Goal: Task Accomplishment & Management: Manage account settings

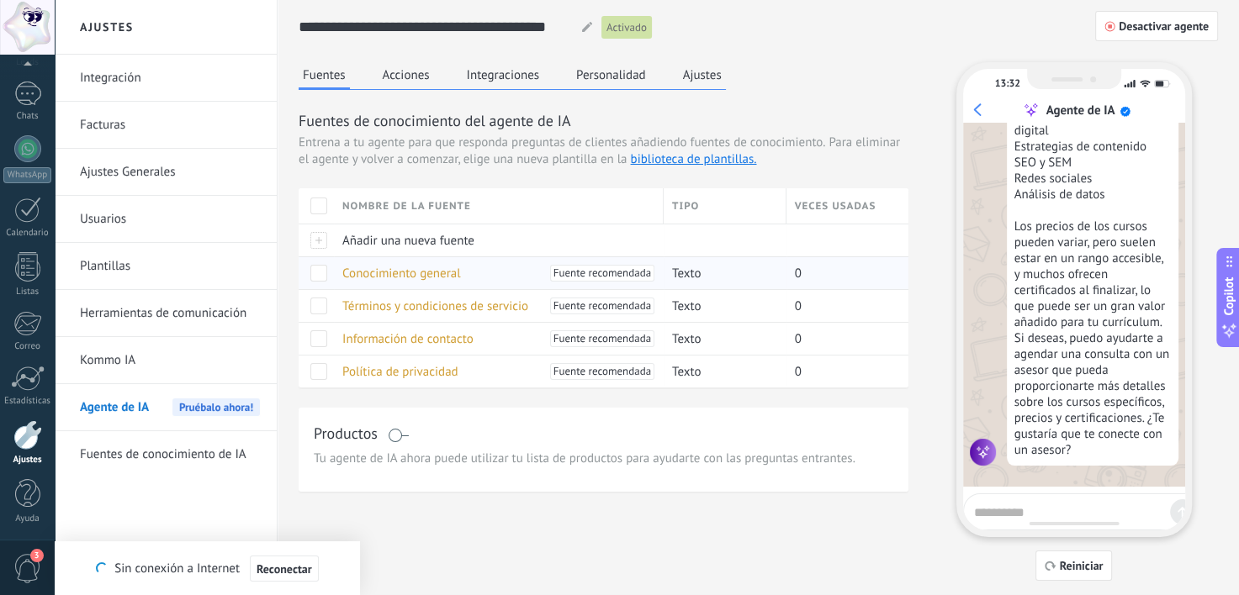
click at [439, 271] on span "Conocimiento general" at bounding box center [401, 274] width 119 height 16
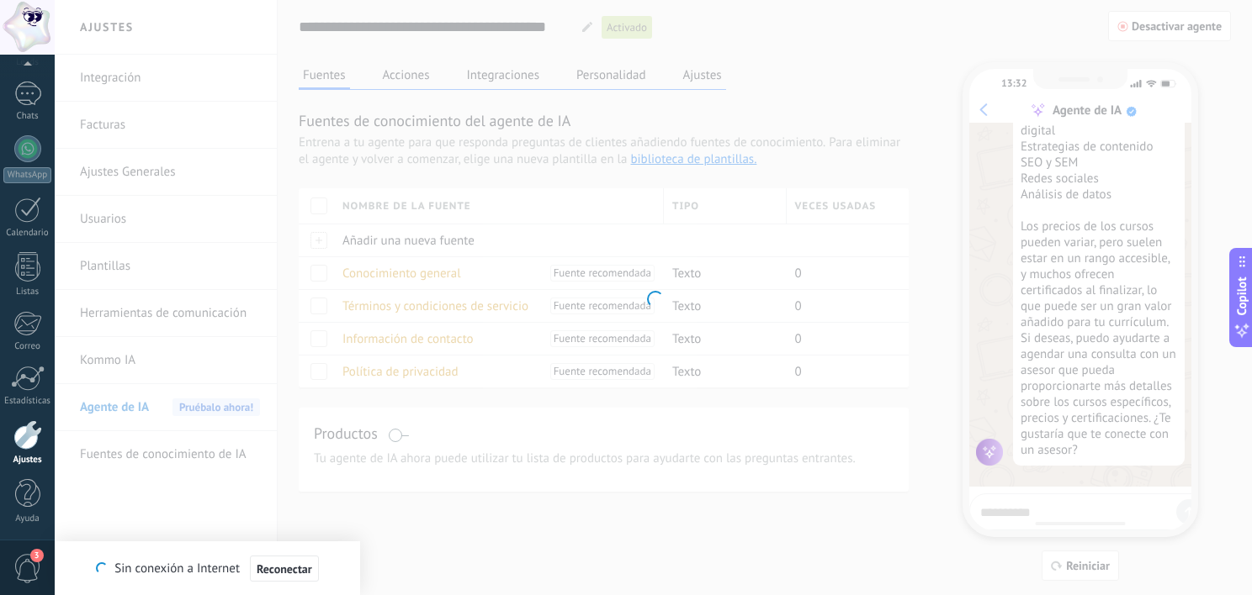
type input "**********"
type textarea "**********"
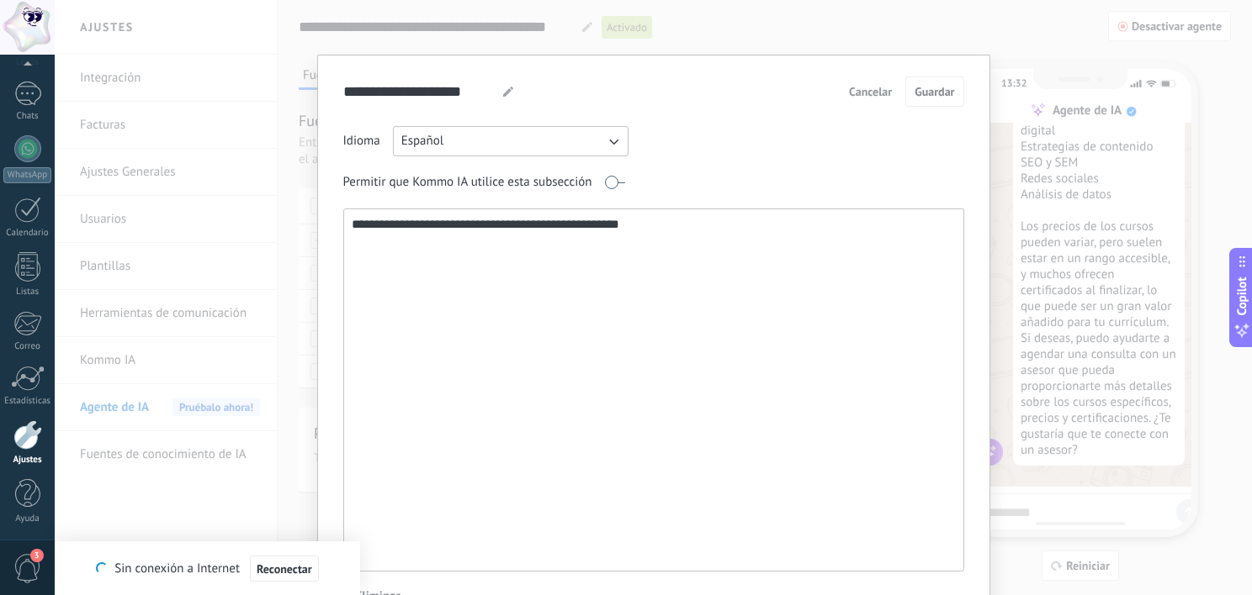
click at [865, 86] on span "Cancelar" at bounding box center [870, 92] width 43 height 12
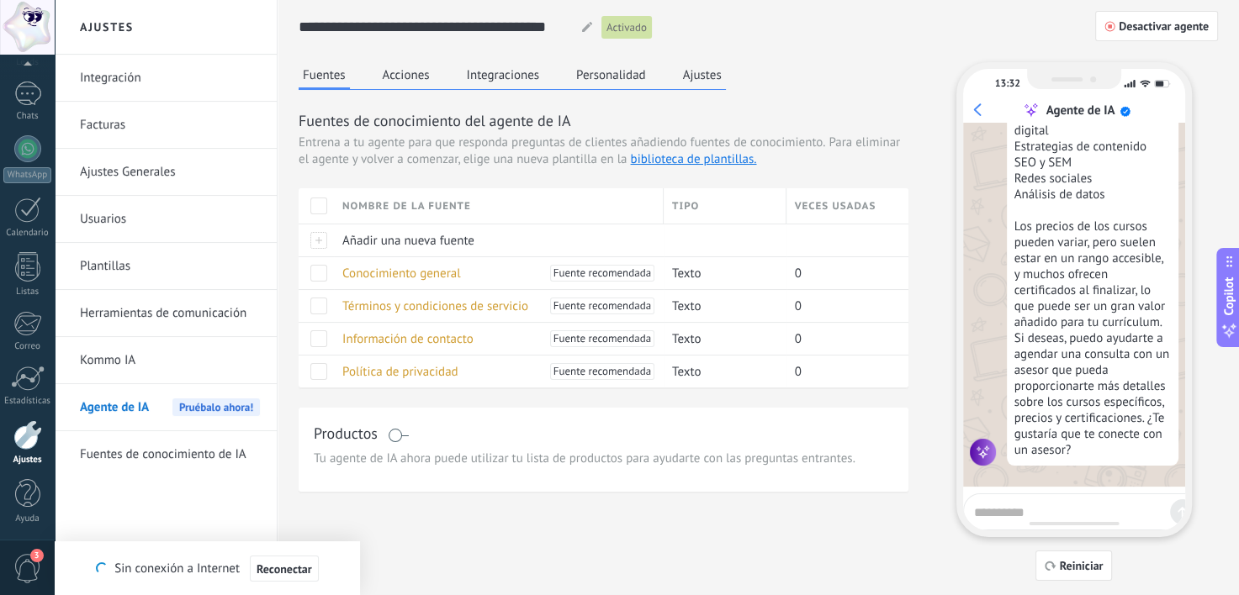
click at [422, 77] on button "Acciones" at bounding box center [406, 74] width 56 height 25
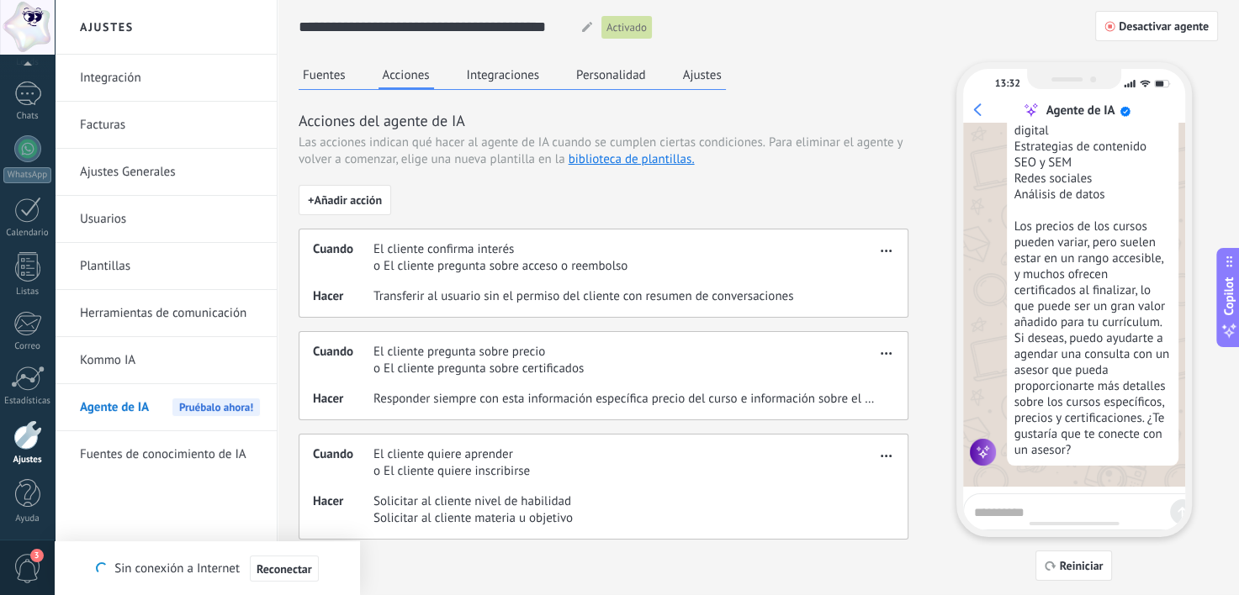
click at [497, 74] on button "Integraciones" at bounding box center [504, 74] width 82 height 25
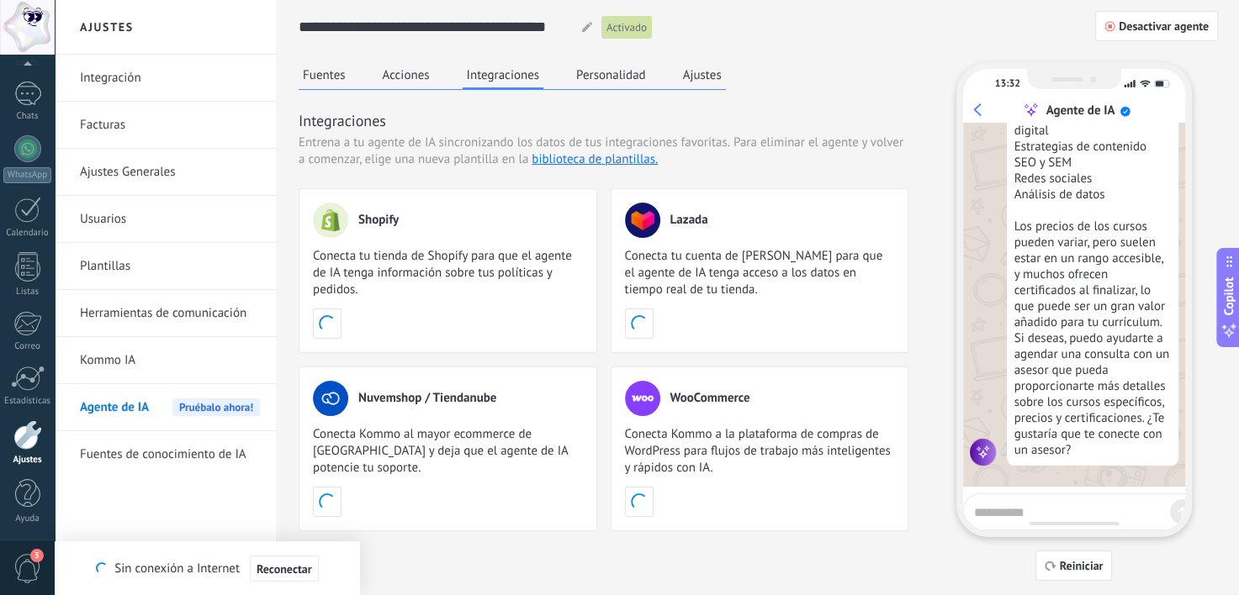
click at [349, 66] on button "Fuentes" at bounding box center [324, 74] width 51 height 25
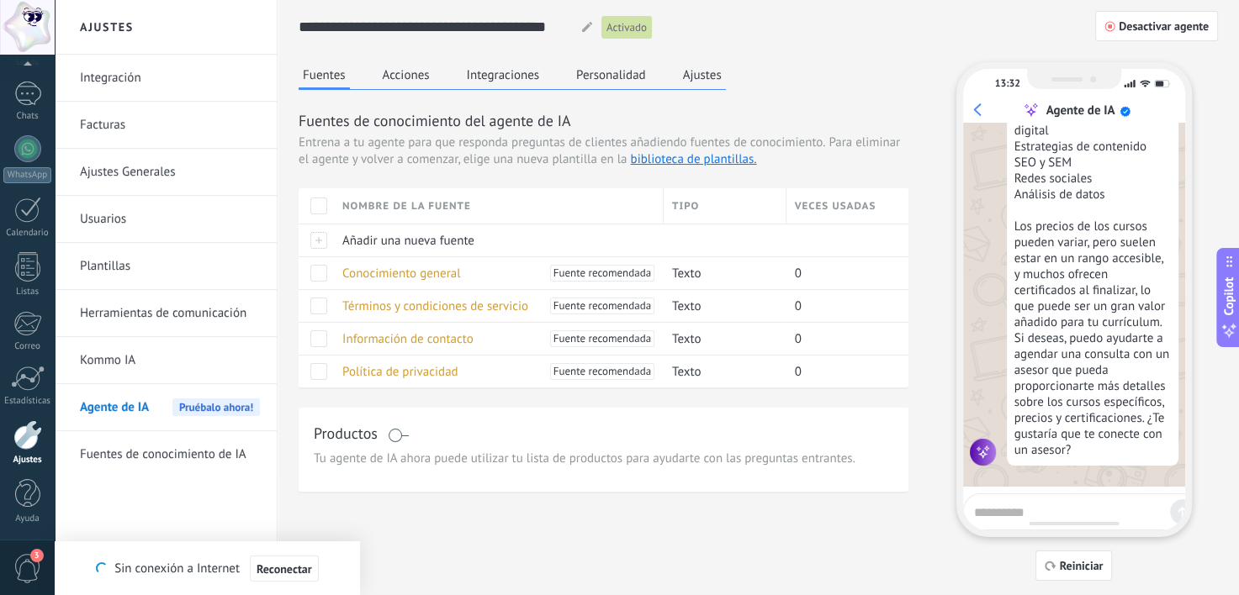
click at [402, 73] on button "Acciones" at bounding box center [406, 74] width 56 height 25
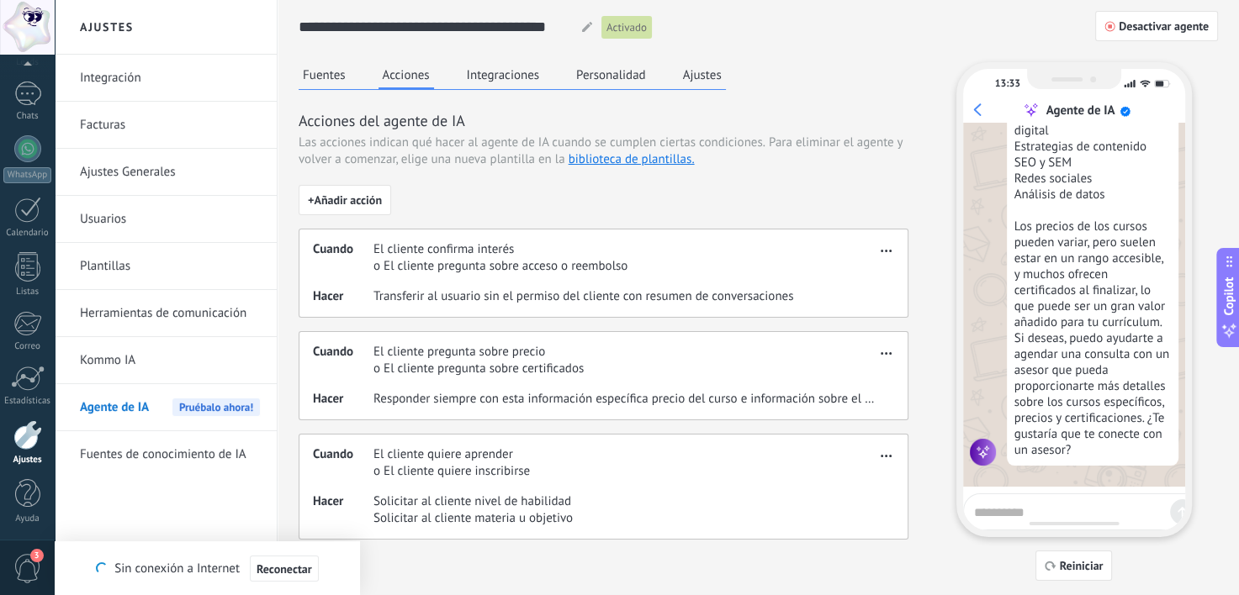
click at [495, 82] on button "Integraciones" at bounding box center [504, 74] width 82 height 25
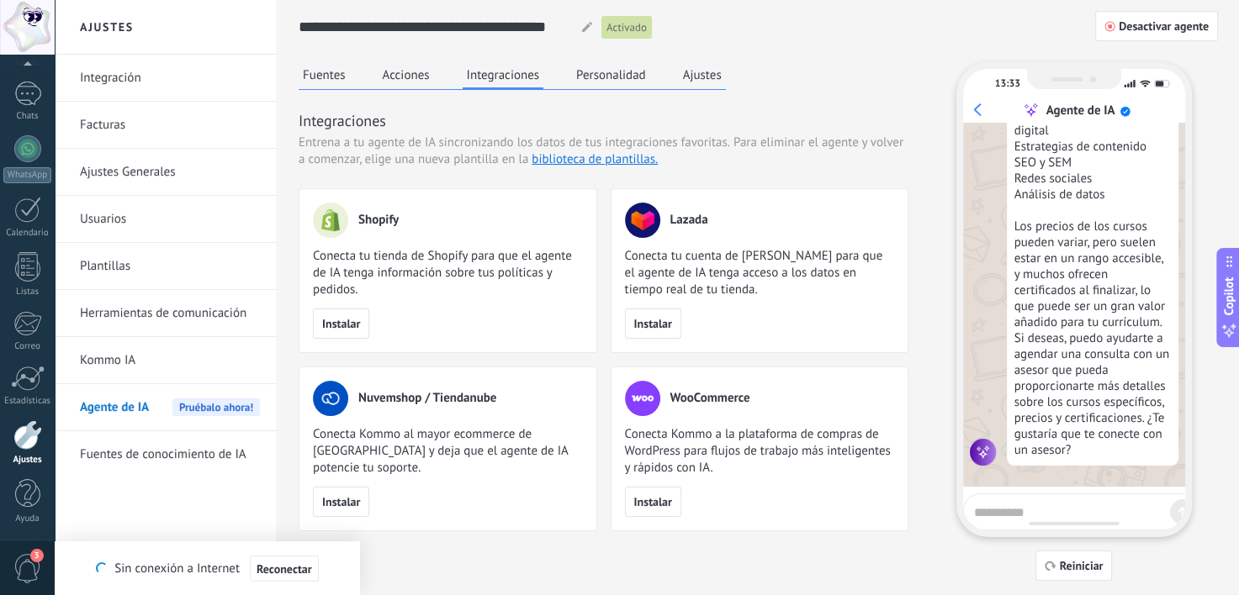
click at [606, 71] on button "Personalidad" at bounding box center [611, 74] width 78 height 25
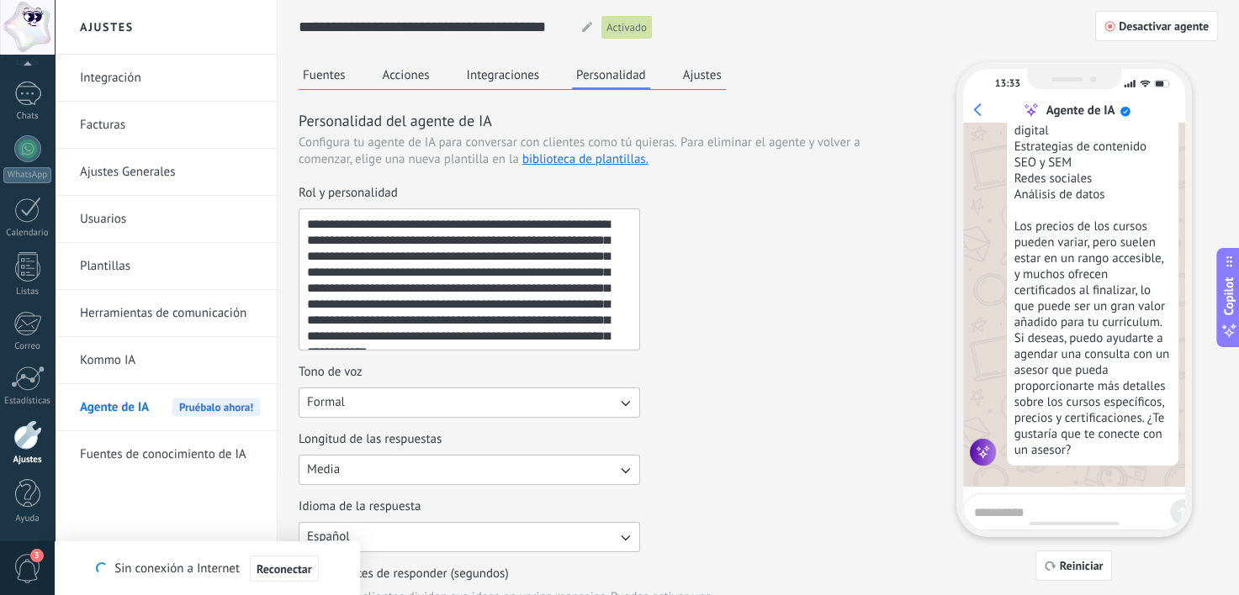
scroll to position [15, 0]
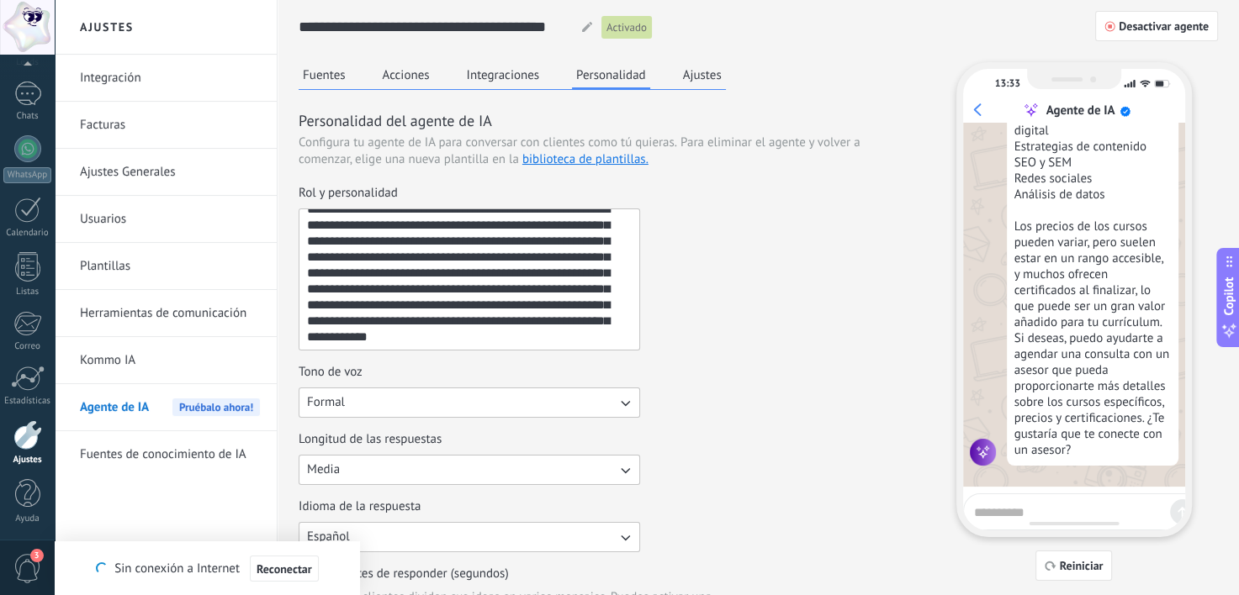
click at [554, 407] on button "Formal" at bounding box center [469, 403] width 341 height 30
click at [693, 419] on div "**********" at bounding box center [604, 422] width 610 height 475
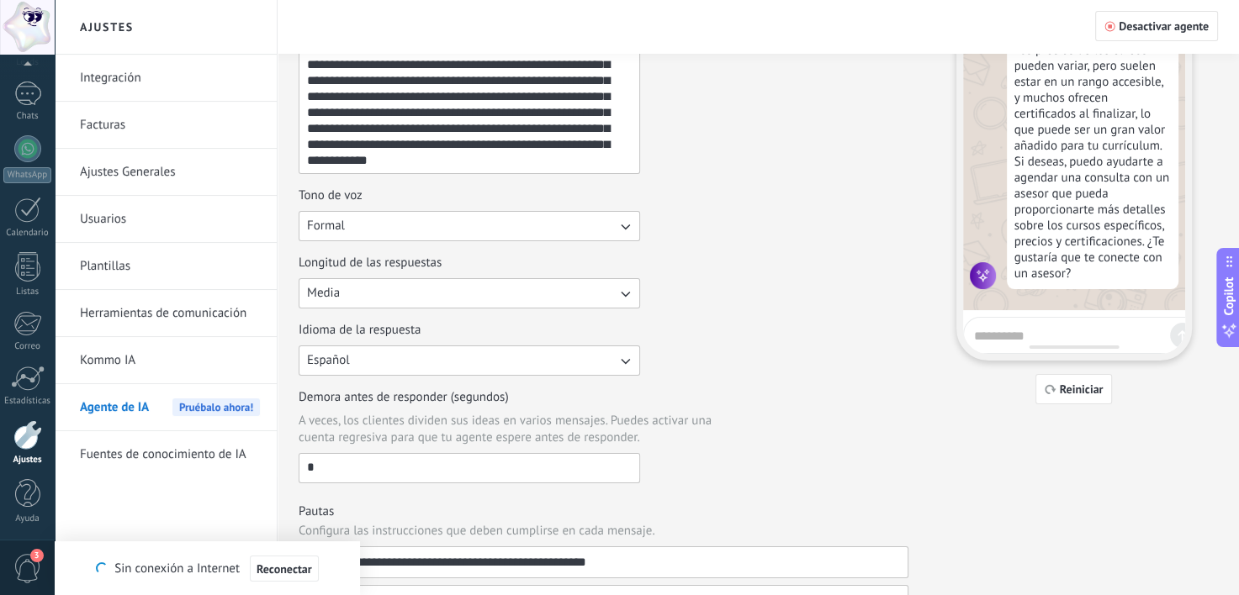
scroll to position [177, 0]
click at [514, 299] on button "Media" at bounding box center [469, 293] width 341 height 30
click at [690, 326] on div "Idioma de la respuesta Español" at bounding box center [604, 348] width 610 height 54
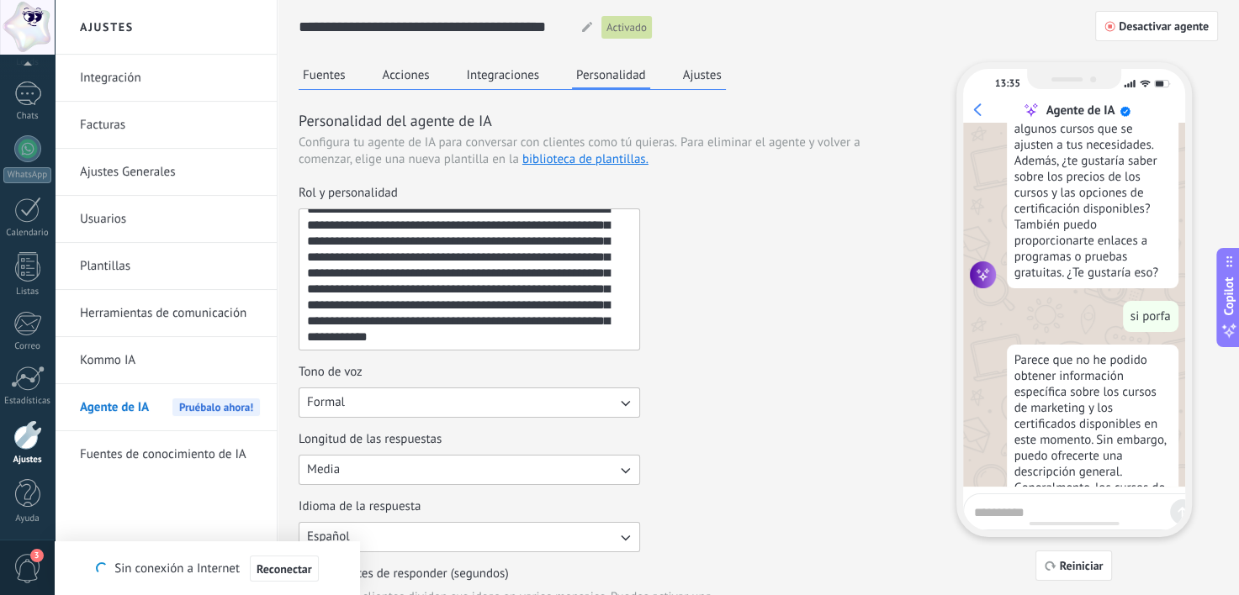
scroll to position [2294, 0]
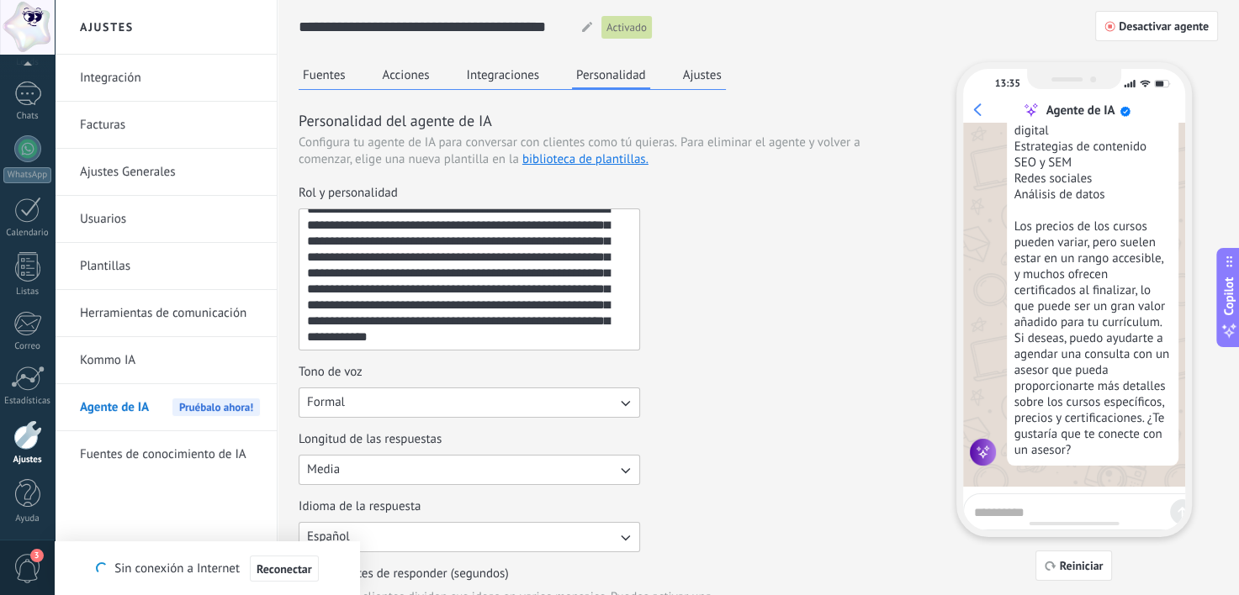
click at [1035, 522] on div at bounding box center [1074, 523] width 90 height 3
click at [1038, 519] on textarea at bounding box center [1068, 510] width 189 height 21
type textarea "****"
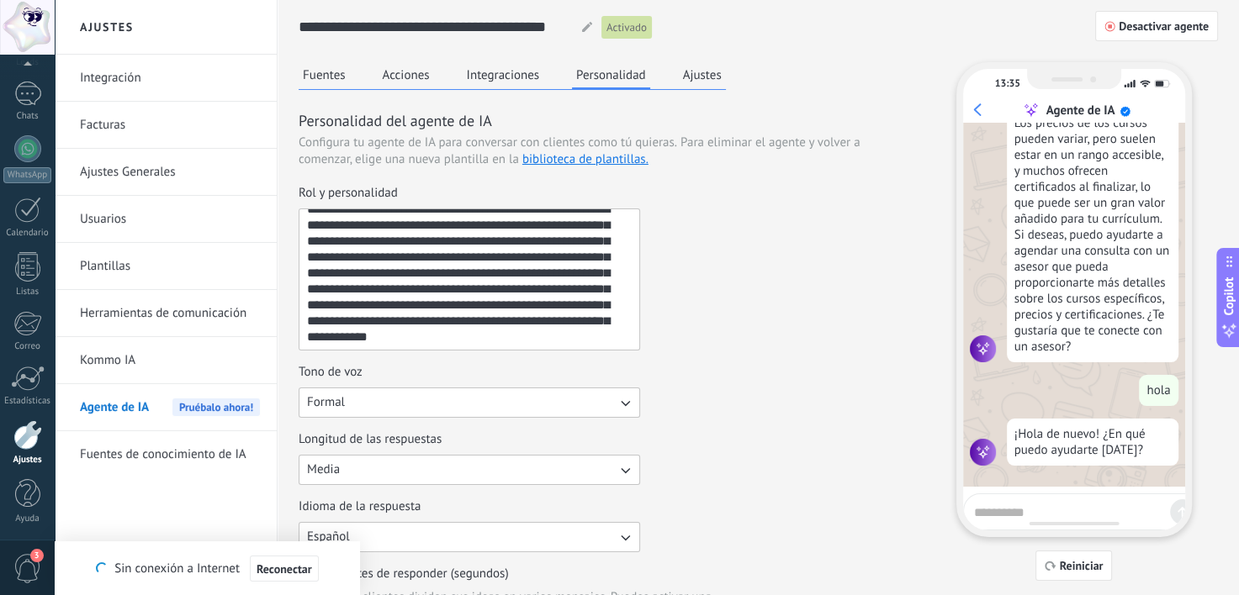
scroll to position [2399, 0]
type textarea "*********"
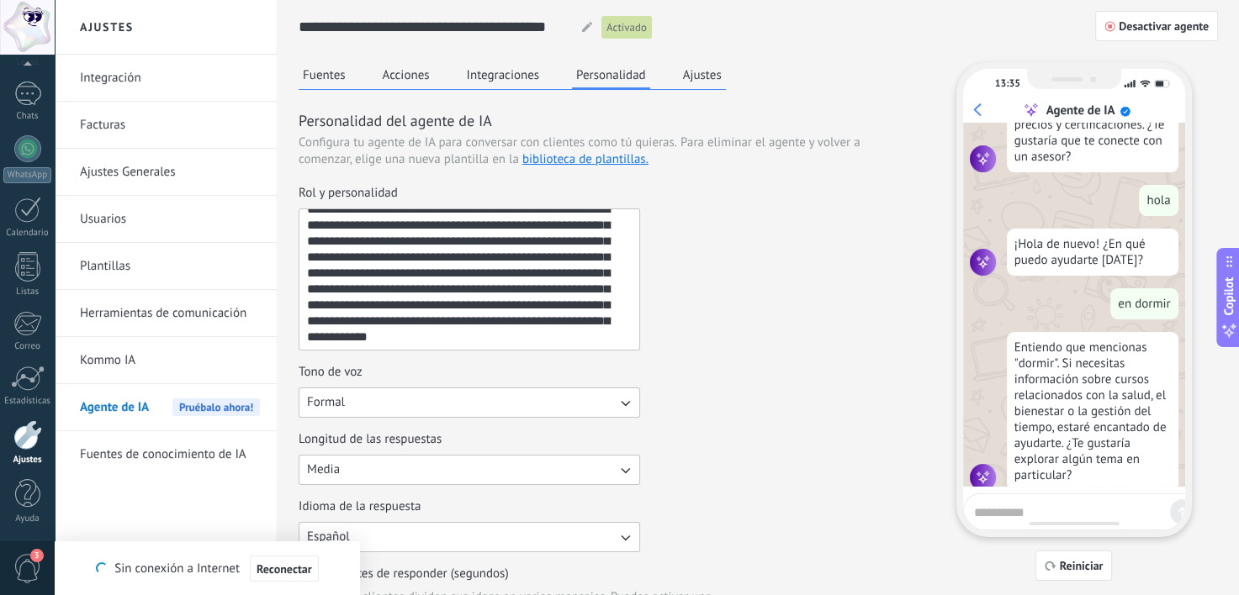
scroll to position [2615, 0]
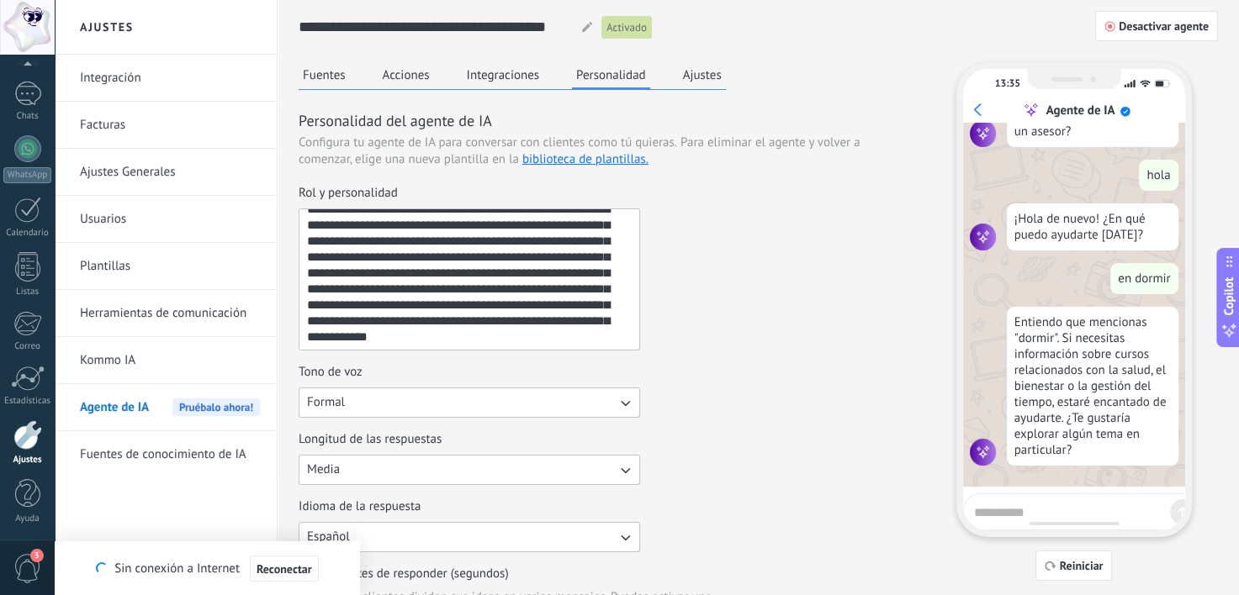
click at [694, 62] on button "Ajustes" at bounding box center [702, 74] width 47 height 25
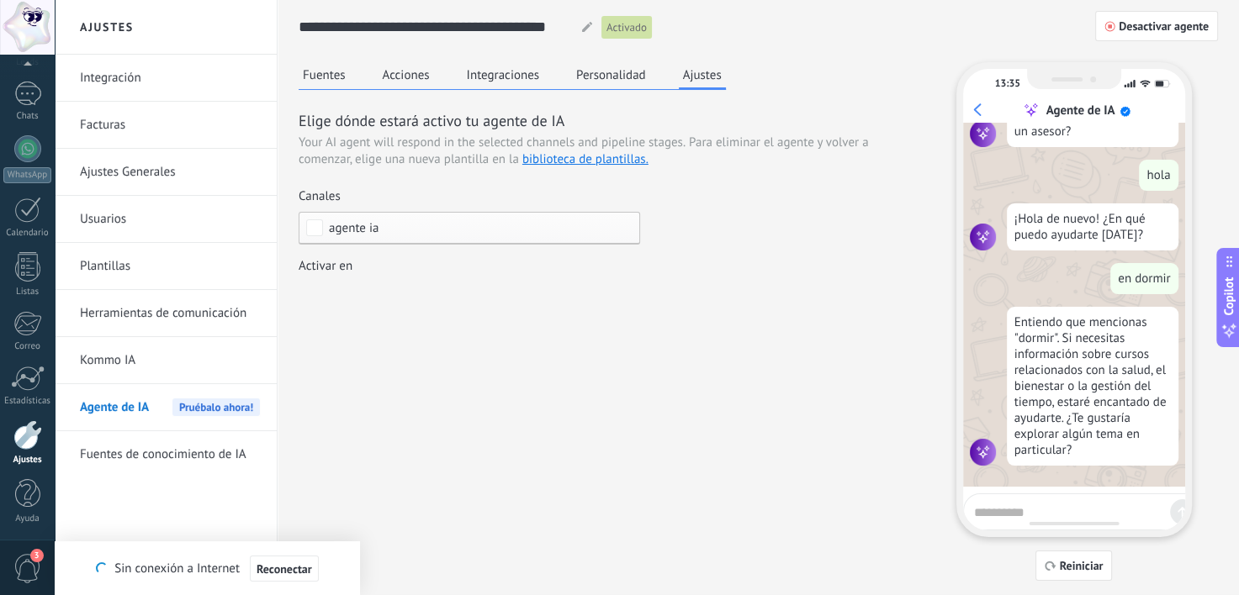
click at [0, 0] on div "Incoming leads Contacto inicial Negociación Debate contractual Discusión de con…" at bounding box center [0, 0] width 0 height 0
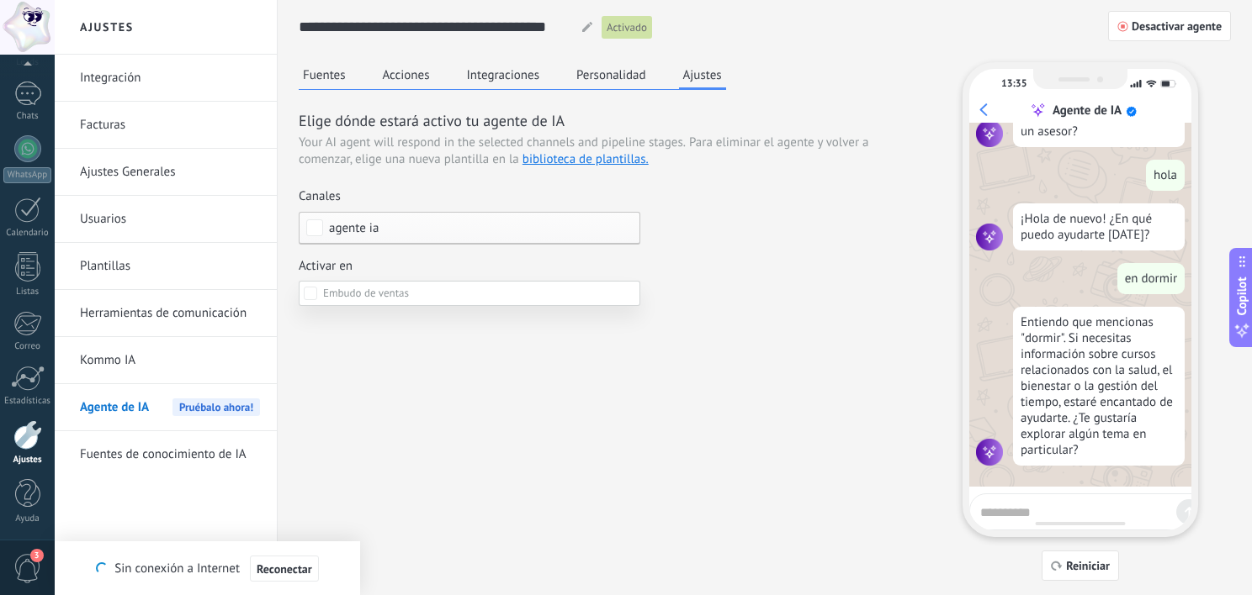
click at [661, 304] on div at bounding box center [653, 297] width 1197 height 595
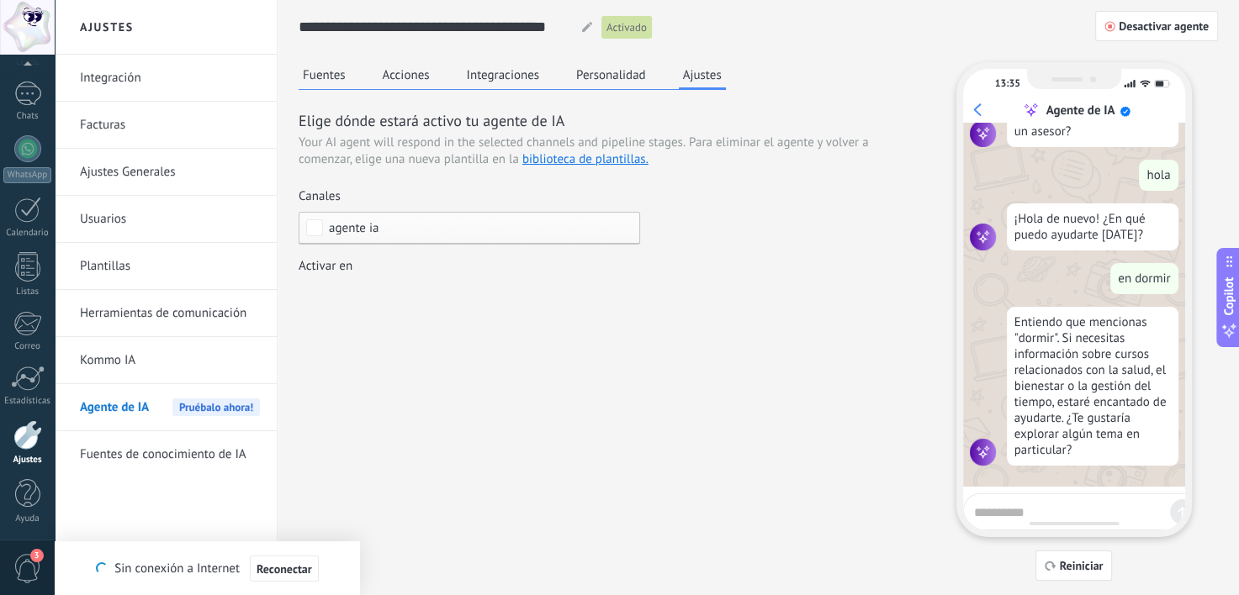
click at [333, 71] on button "Fuentes" at bounding box center [324, 74] width 51 height 25
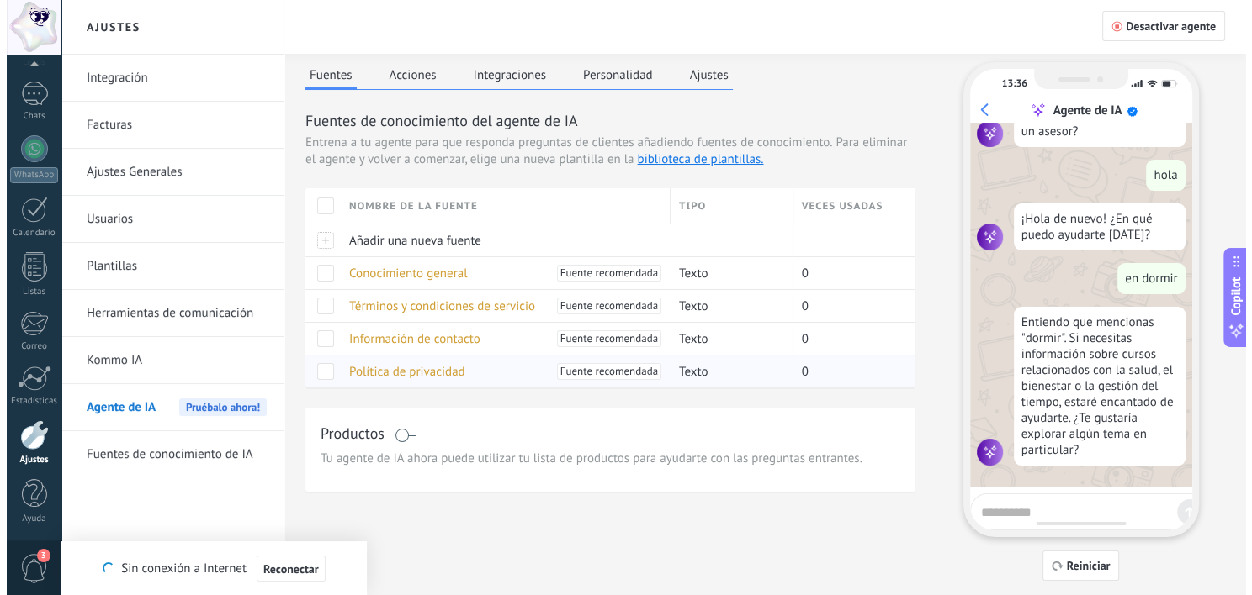
scroll to position [40, 0]
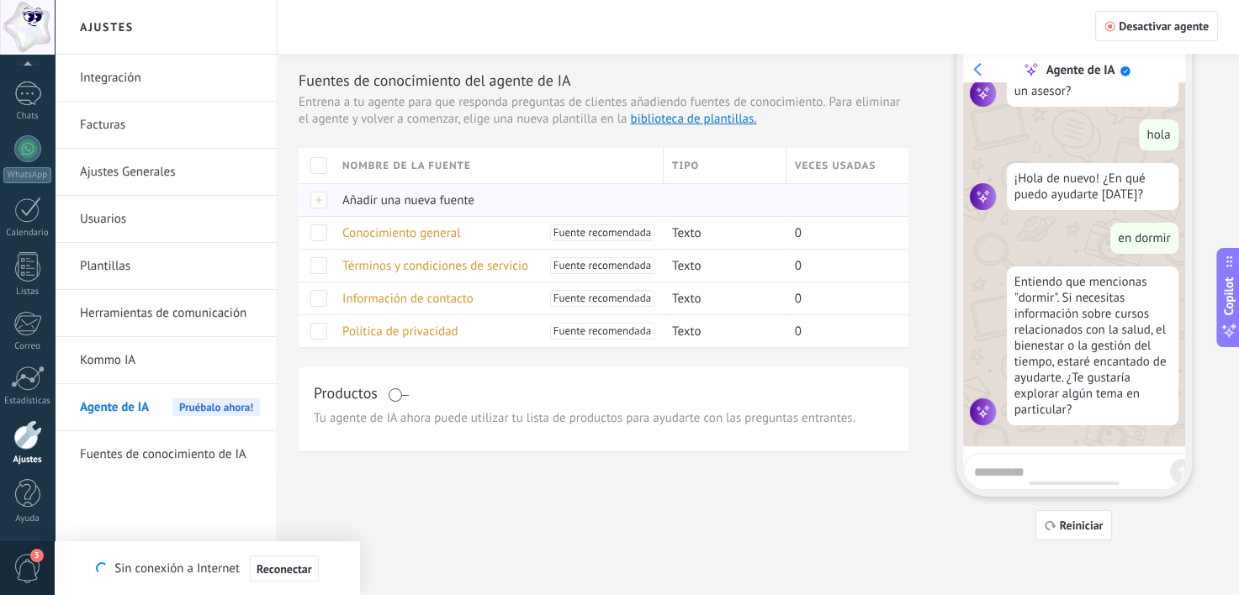
click at [405, 195] on span "Añadir una nueva fuente" at bounding box center [408, 201] width 132 height 16
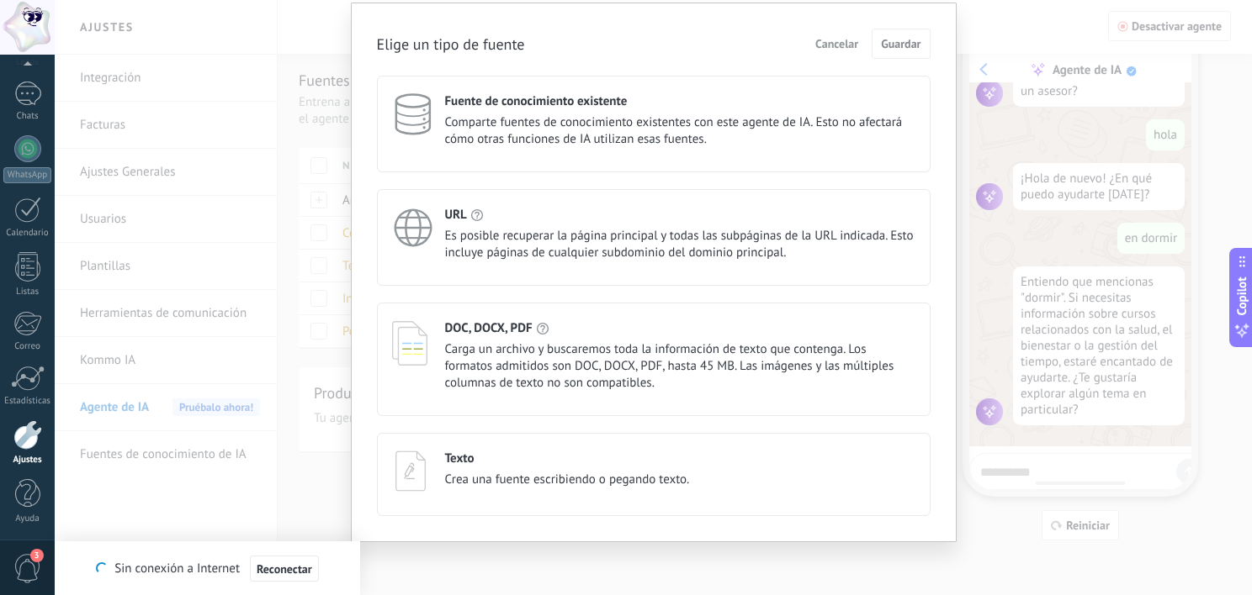
scroll to position [51, 0]
click at [537, 115] on span "Comparte fuentes de conocimiento existentes con este agente de IA. Esto no afec…" at bounding box center [680, 132] width 470 height 34
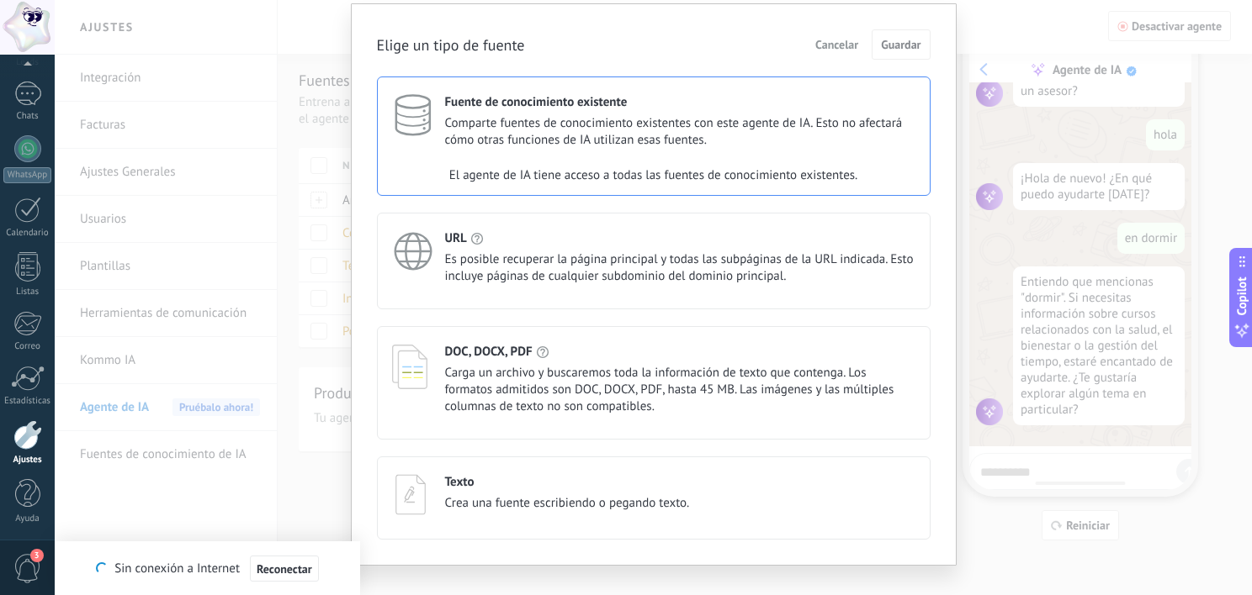
click at [532, 145] on span "Comparte fuentes de conocimiento existentes con este agente de IA. Esto no afec…" at bounding box center [680, 132] width 470 height 34
click at [831, 51] on button "Cancelar" at bounding box center [836, 44] width 58 height 25
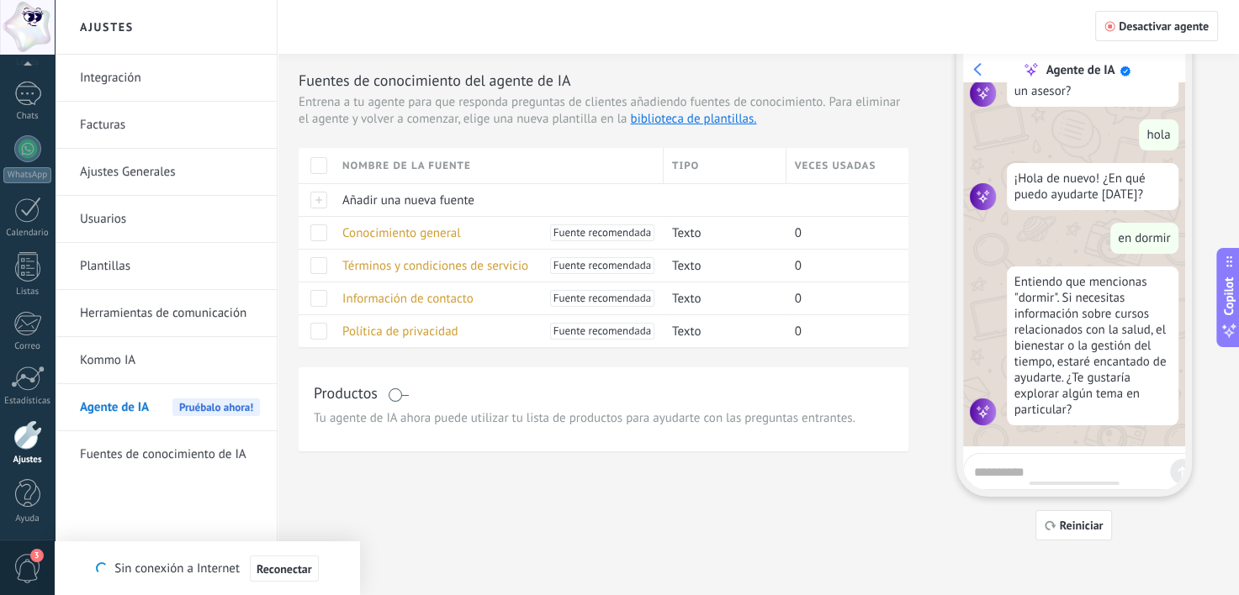
click at [119, 131] on link "Facturas" at bounding box center [170, 125] width 180 height 47
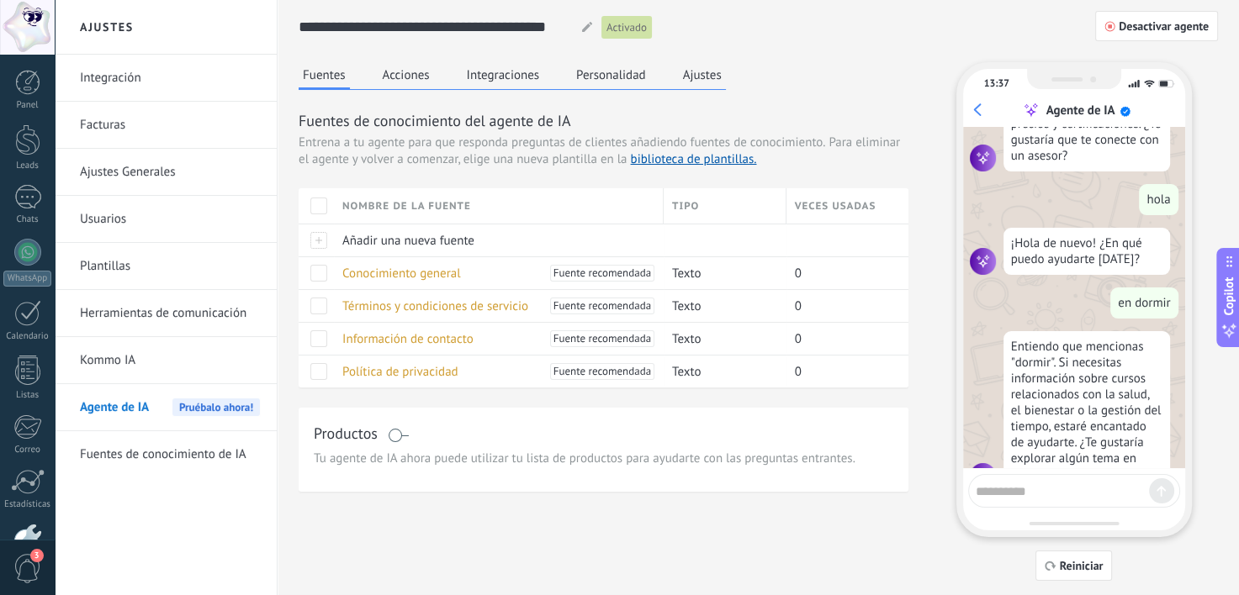
scroll to position [1366, 0]
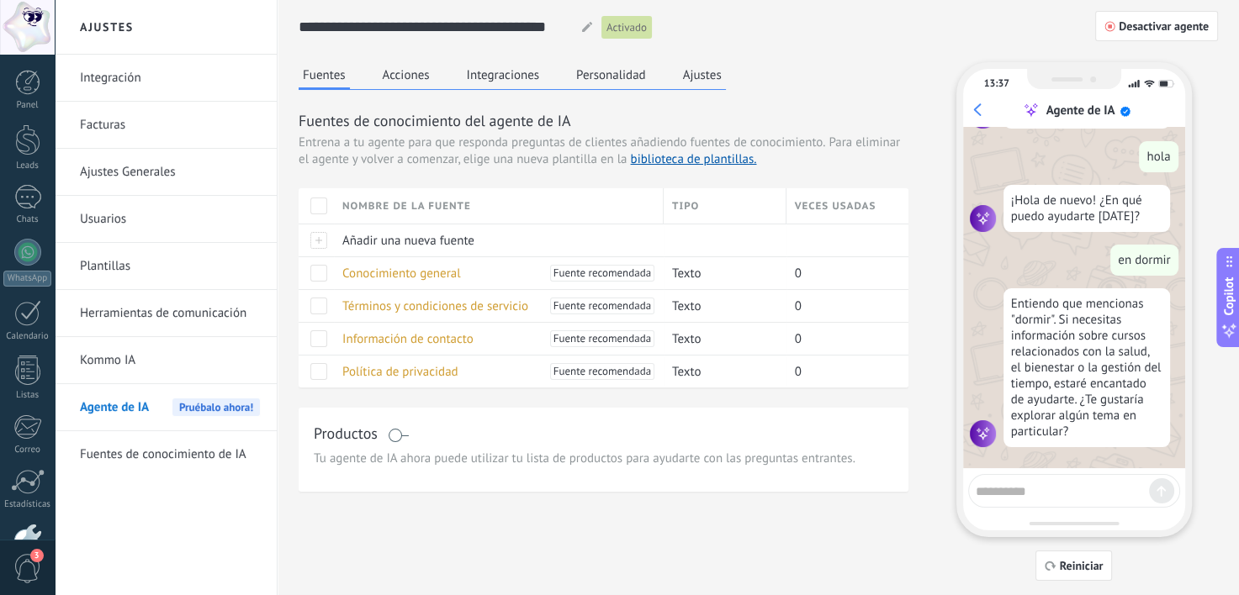
click at [128, 126] on link "Facturas" at bounding box center [170, 125] width 180 height 47
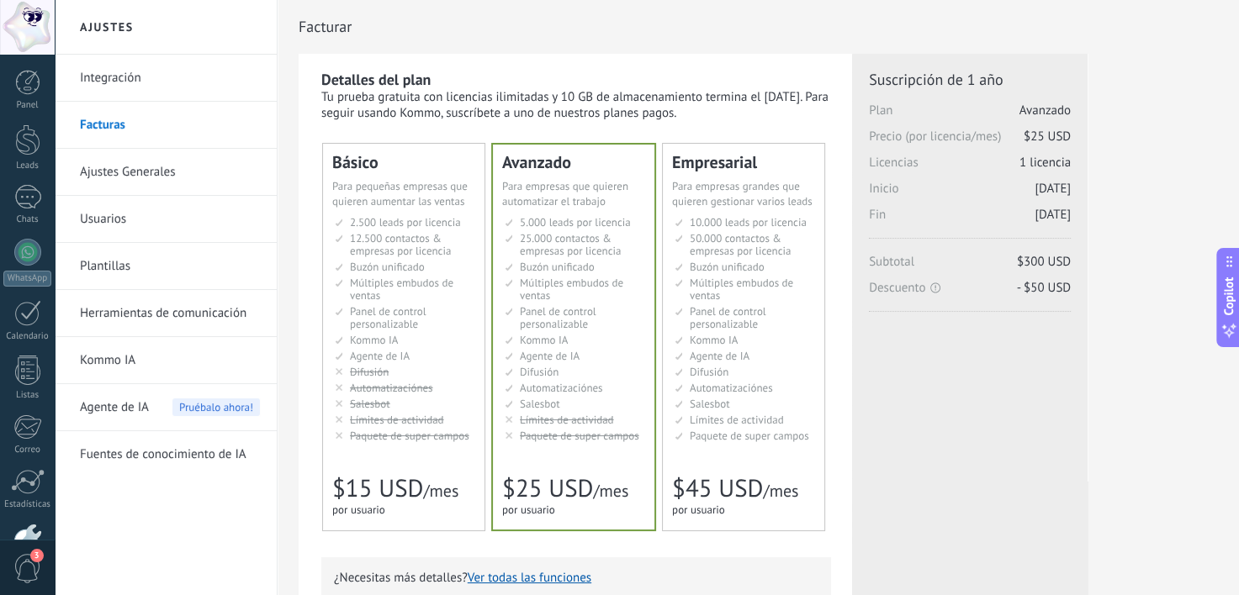
click at [106, 87] on link "Integración" at bounding box center [170, 78] width 180 height 47
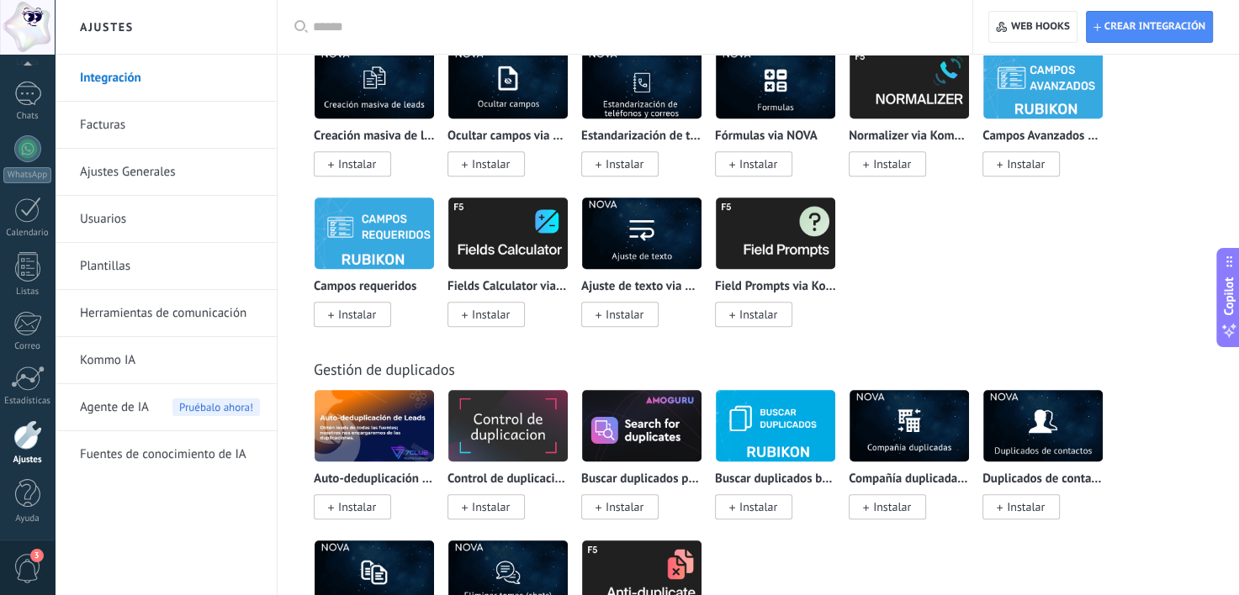
scroll to position [7263, 0]
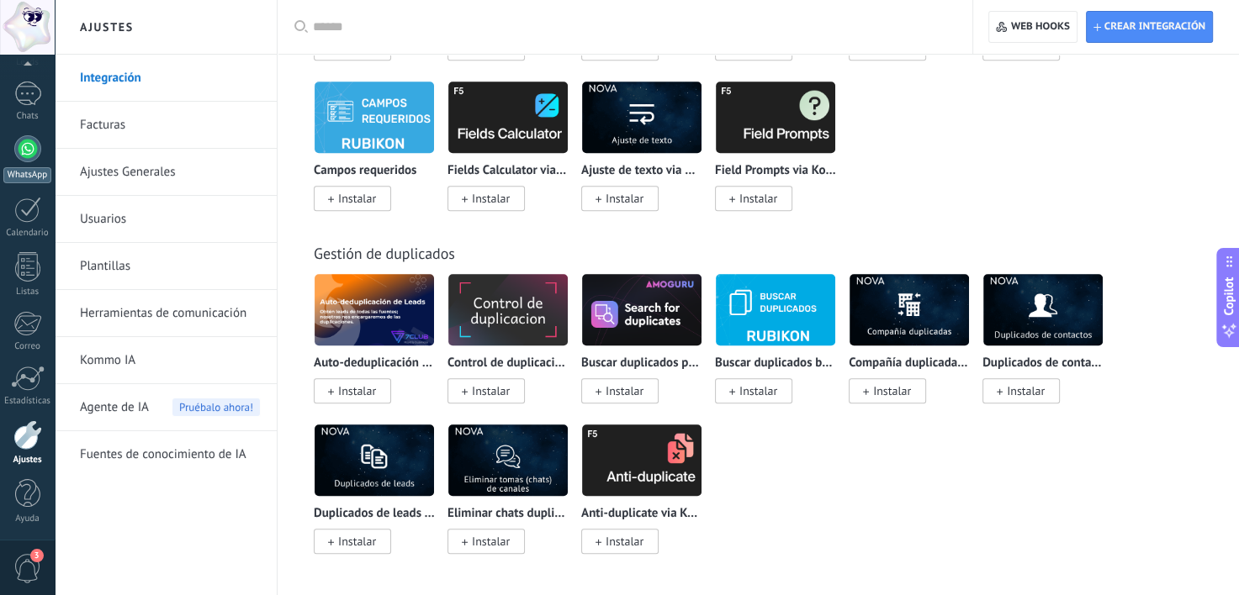
click at [31, 154] on div at bounding box center [27, 148] width 27 height 27
